Goal: Navigation & Orientation: Find specific page/section

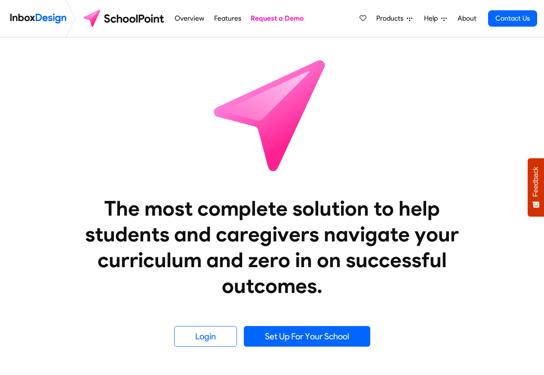
click at [450, 34] on div "Products Mobile APP Pricing Free Webinars & Training Browse all Features Login …" at bounding box center [446, 18] width 181 height 37
click at [448, 34] on div "Products Mobile APP Pricing Free Webinars & Training Browse all Features Login …" at bounding box center [446, 18] width 181 height 37
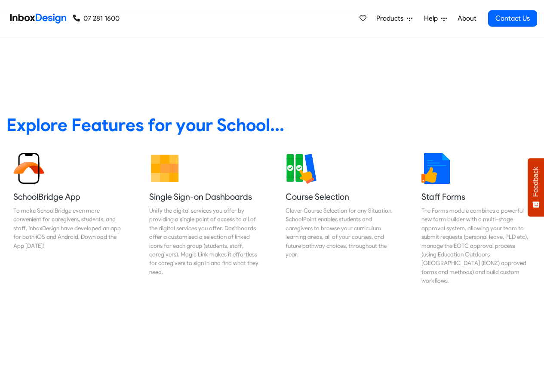
scroll to position [310, 0]
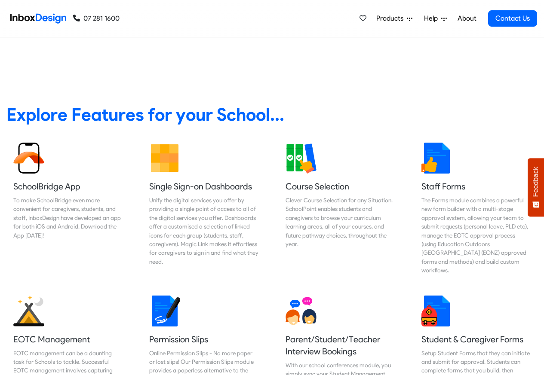
click at [396, 19] on span "Products" at bounding box center [391, 18] width 31 height 10
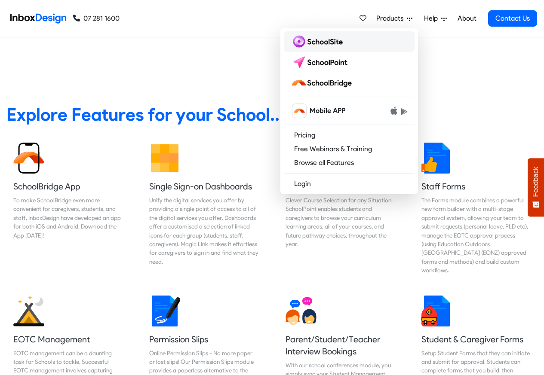
click at [323, 41] on img at bounding box center [318, 42] width 55 height 14
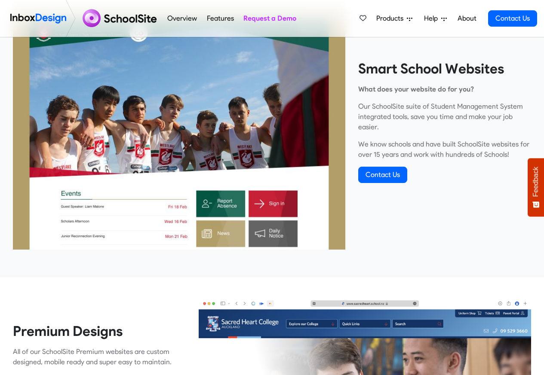
scroll to position [361, 0]
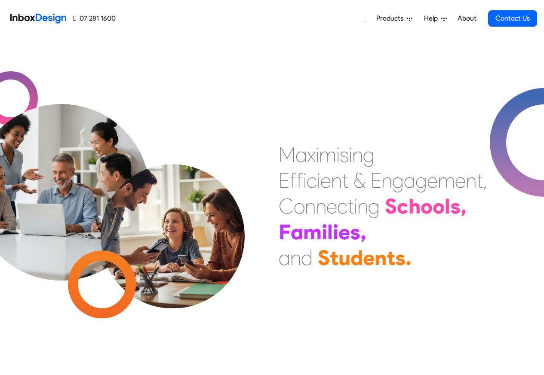
click at [385, 18] on span "Products" at bounding box center [391, 18] width 31 height 10
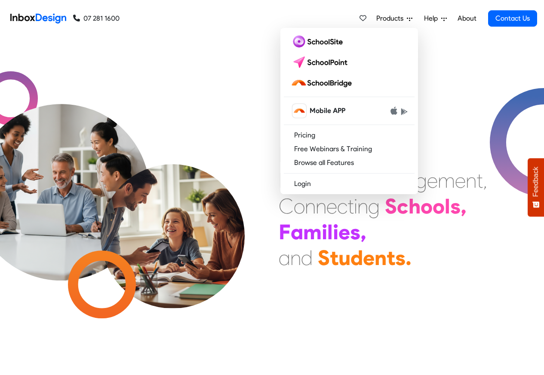
scroll to position [819, 0]
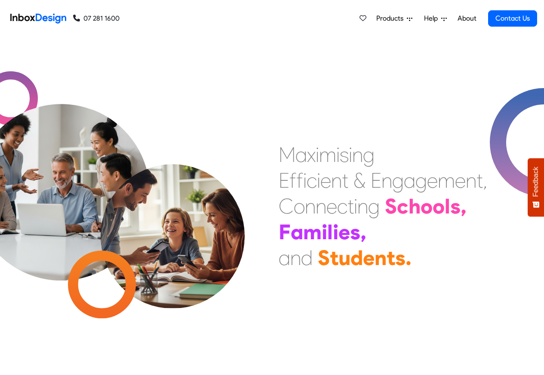
click at [322, 62] on div "M a x i m i s i n g E f f i c i e n t & E n g a g e m e n t , C o n n e c t i n…" at bounding box center [272, 206] width 544 height 338
click at [387, 18] on span "Products" at bounding box center [391, 18] width 31 height 10
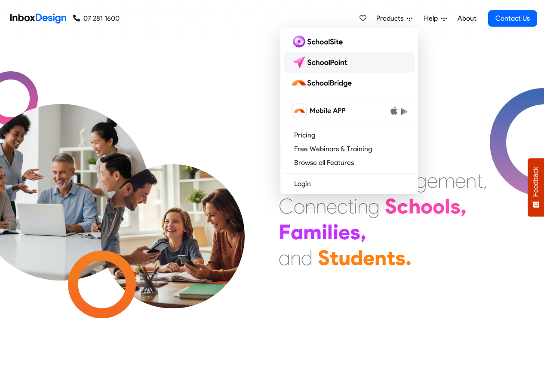
click at [329, 62] on img at bounding box center [321, 62] width 61 height 14
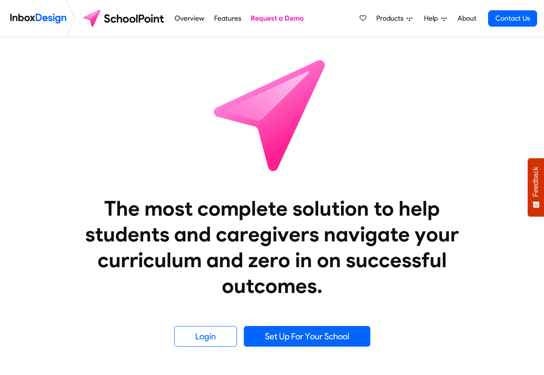
click at [42, 18] on img at bounding box center [38, 18] width 56 height 17
